Goal: Task Accomplishment & Management: Use online tool/utility

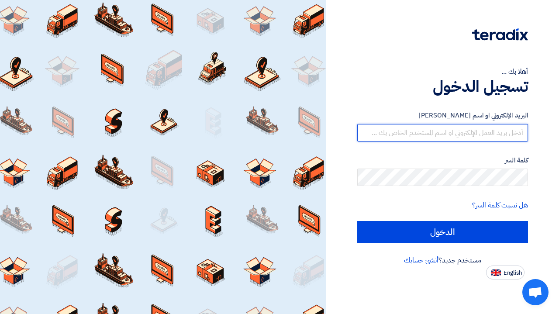
click at [507, 132] on input "text" at bounding box center [442, 132] width 171 height 17
click at [517, 131] on input "text" at bounding box center [442, 132] width 171 height 17
type input "[PERSON_NAME][EMAIL_ADDRESS][DOMAIN_NAME]"
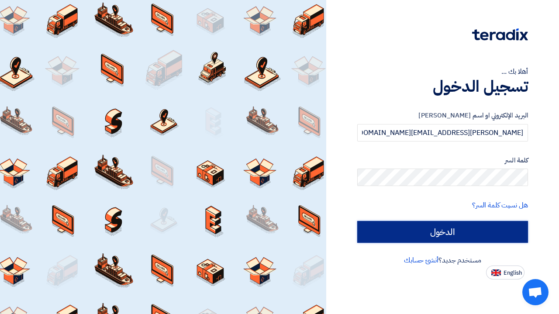
click at [453, 236] on input "الدخول" at bounding box center [442, 232] width 171 height 22
type input "Sign in"
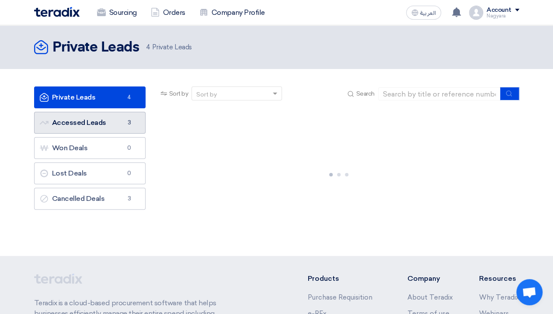
click at [115, 127] on link "Accessed Leads Accessed Leads 3" at bounding box center [89, 123] width 111 height 22
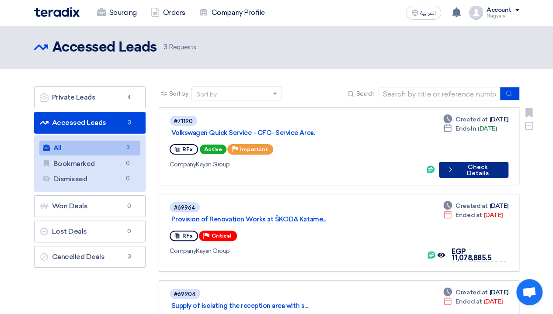
click at [479, 162] on button "Check details Check Details" at bounding box center [473, 170] width 69 height 16
